Goal: Task Accomplishment & Management: Use online tool/utility

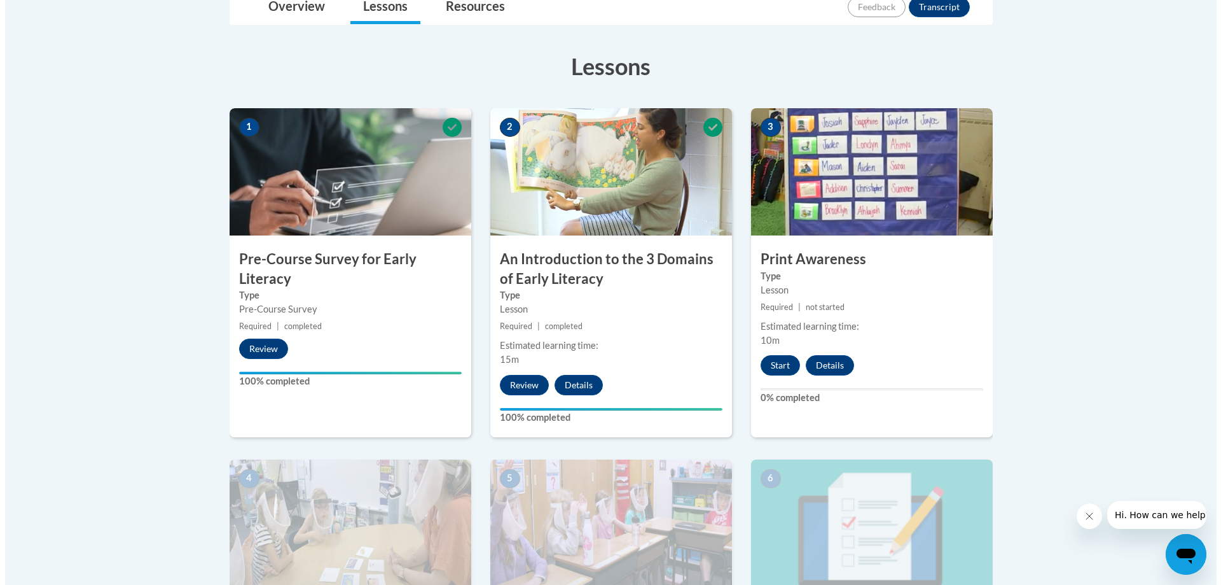
scroll to position [282, 0]
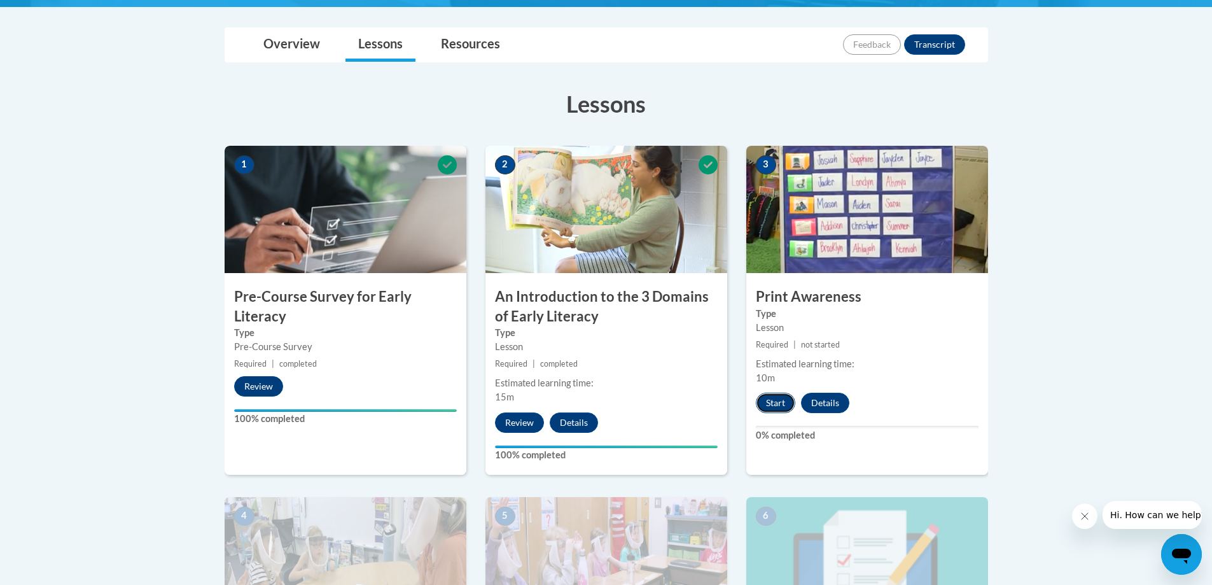
click at [777, 398] on button "Start" at bounding box center [775, 402] width 39 height 20
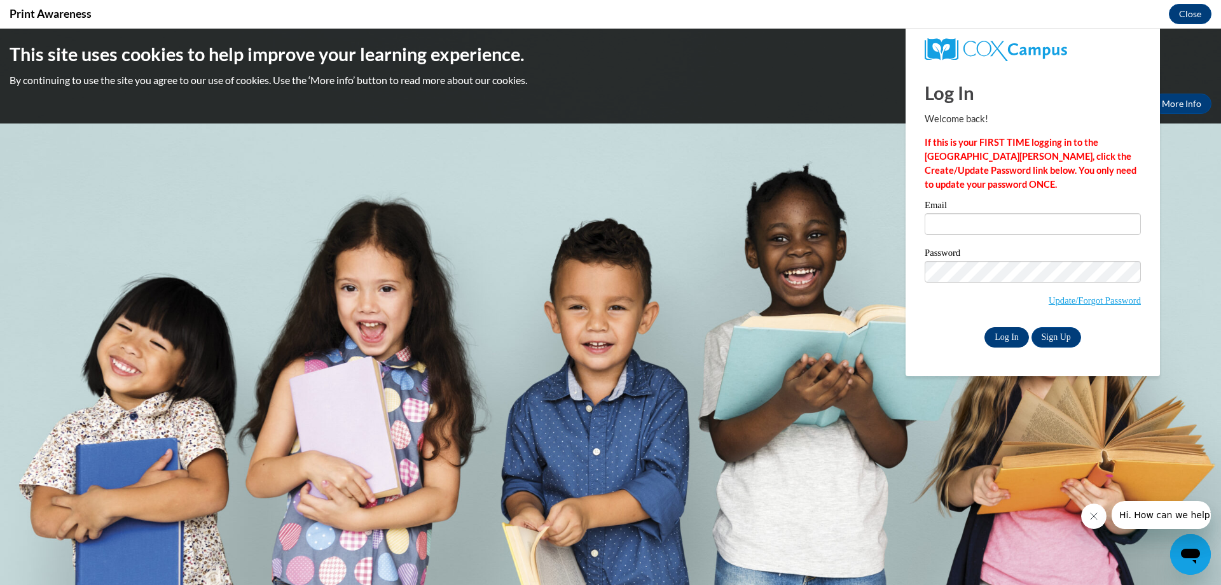
scroll to position [0, 0]
type input "[PERSON_NAME][EMAIL_ADDRESS][PERSON_NAME][DOMAIN_NAME]"
click at [1008, 338] on input "Log In" at bounding box center [1007, 337] width 45 height 20
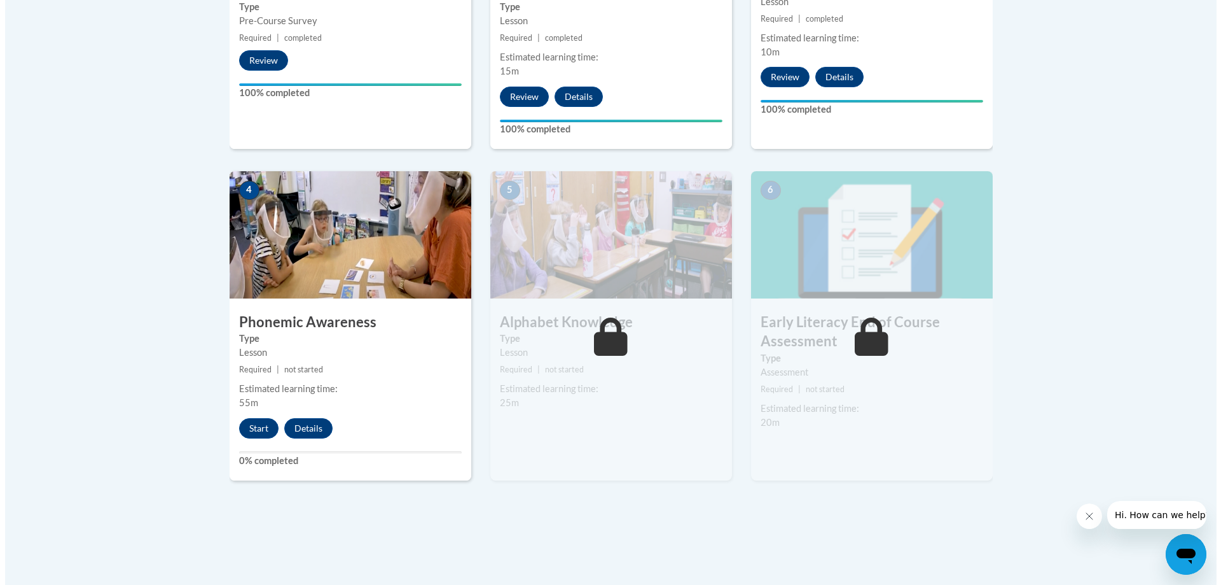
scroll to position [636, 0]
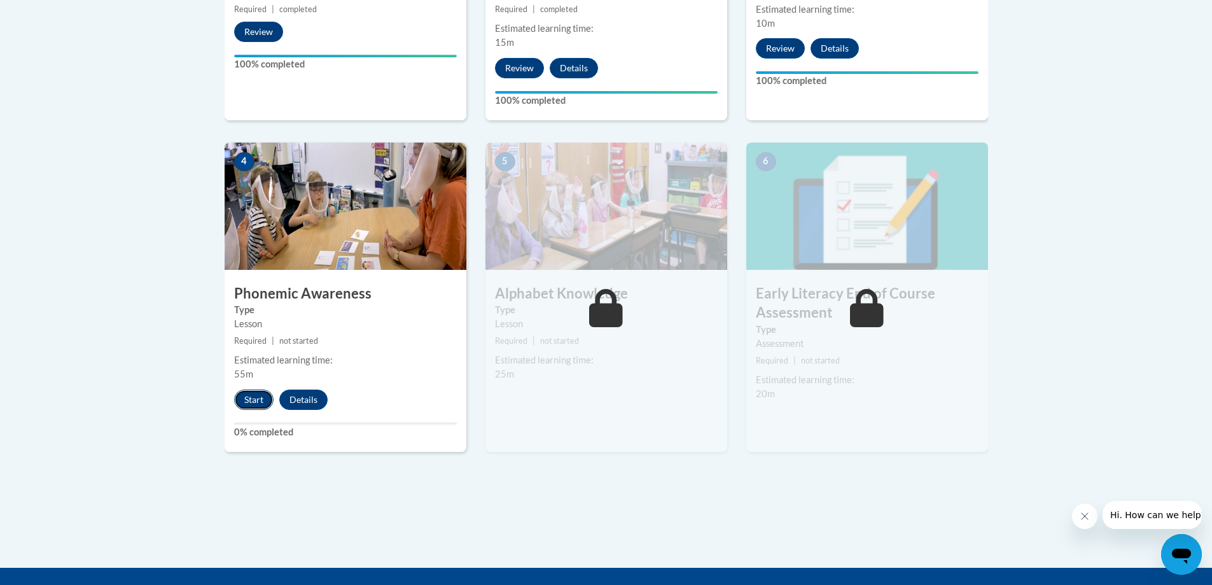
click at [254, 398] on button "Start" at bounding box center [253, 399] width 39 height 20
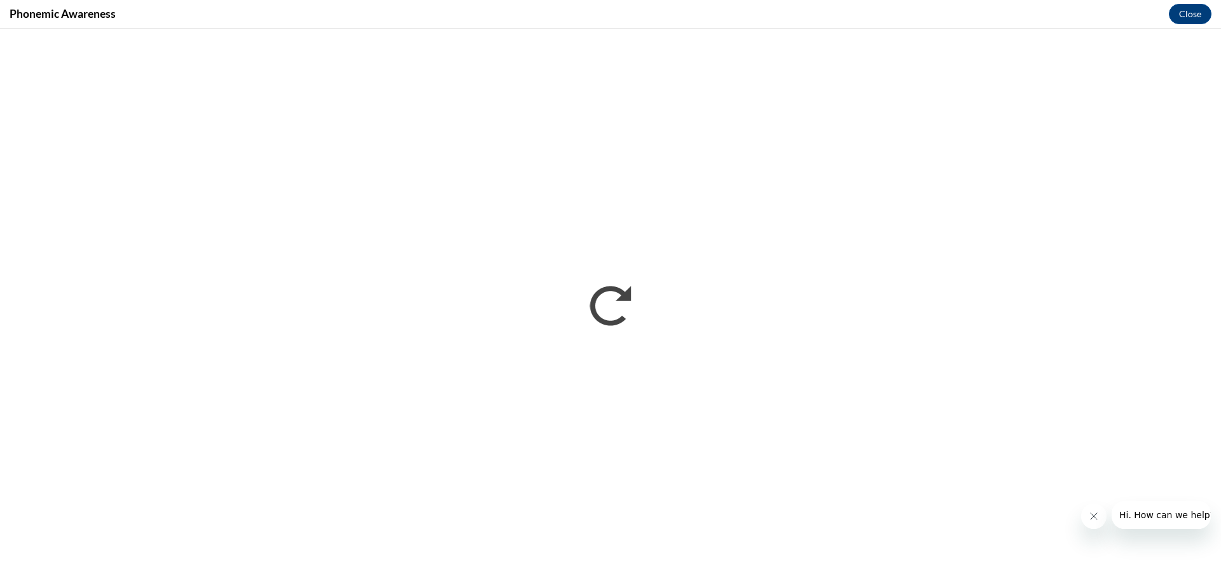
scroll to position [0, 0]
